Goal: Information Seeking & Learning: Check status

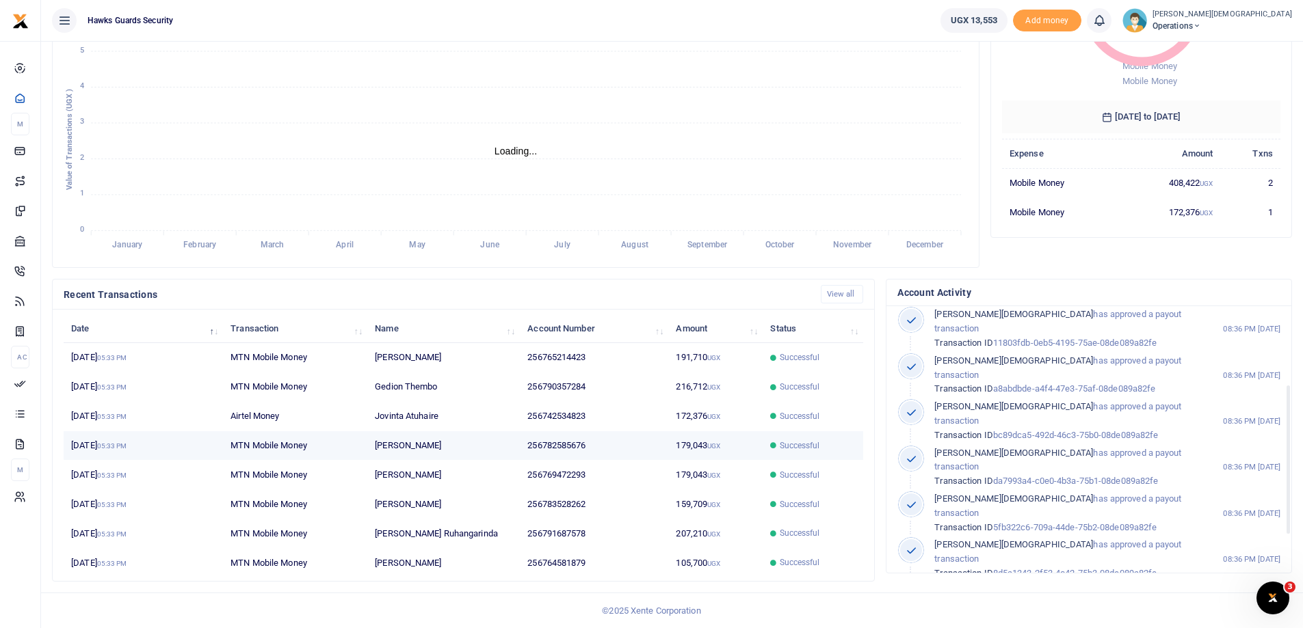
scroll to position [203, 0]
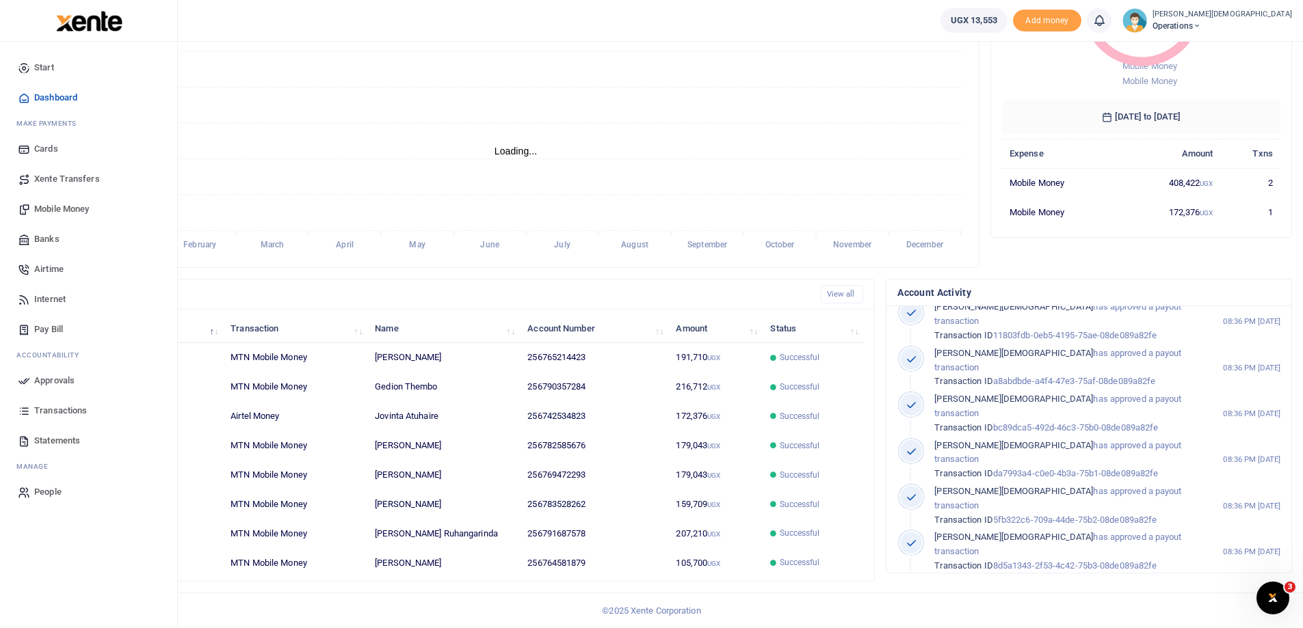
click at [38, 413] on span "Transactions" at bounding box center [60, 411] width 53 height 14
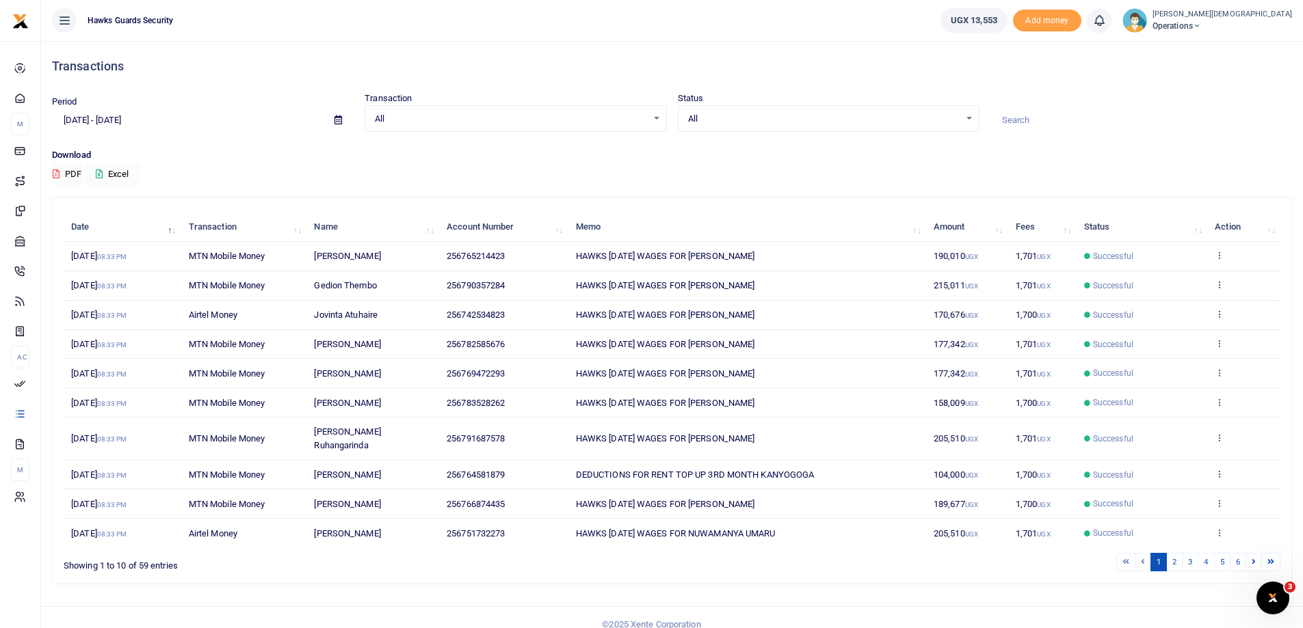
scroll to position [1, 0]
click at [1239, 552] on link "6" at bounding box center [1237, 561] width 16 height 18
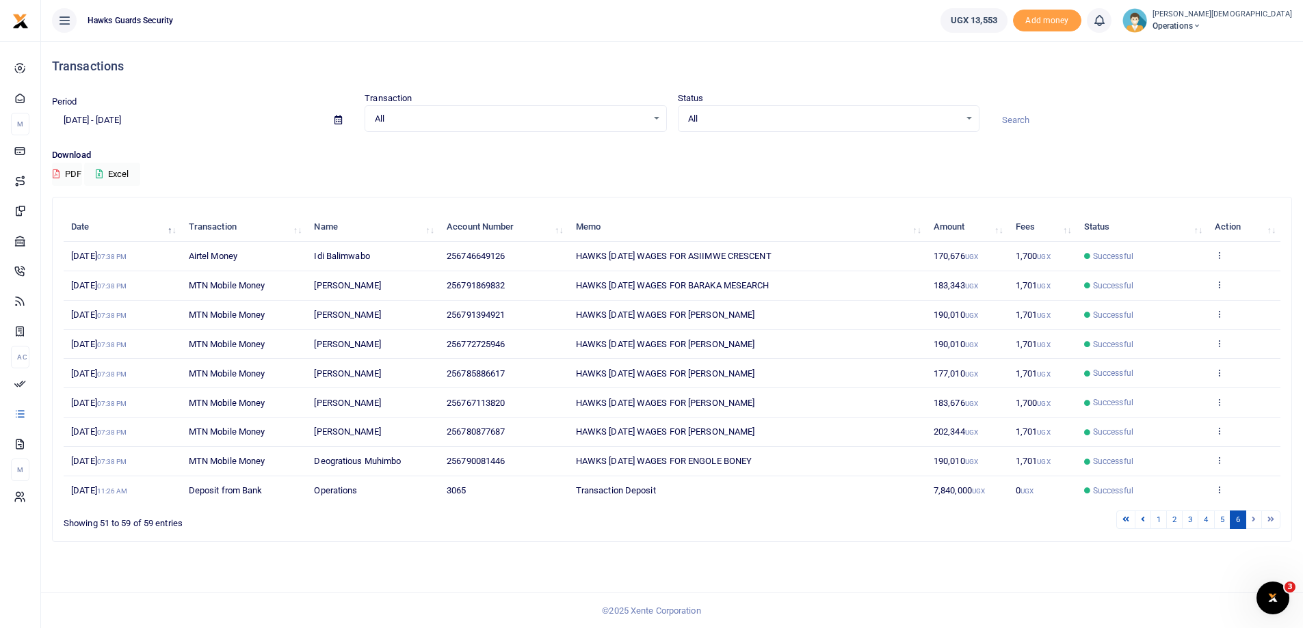
scroll to position [0, 0]
click at [1262, 521] on li at bounding box center [1264, 520] width 16 height 18
click at [1234, 522] on link "5" at bounding box center [1232, 520] width 16 height 18
